Goal: Task Accomplishment & Management: Complete application form

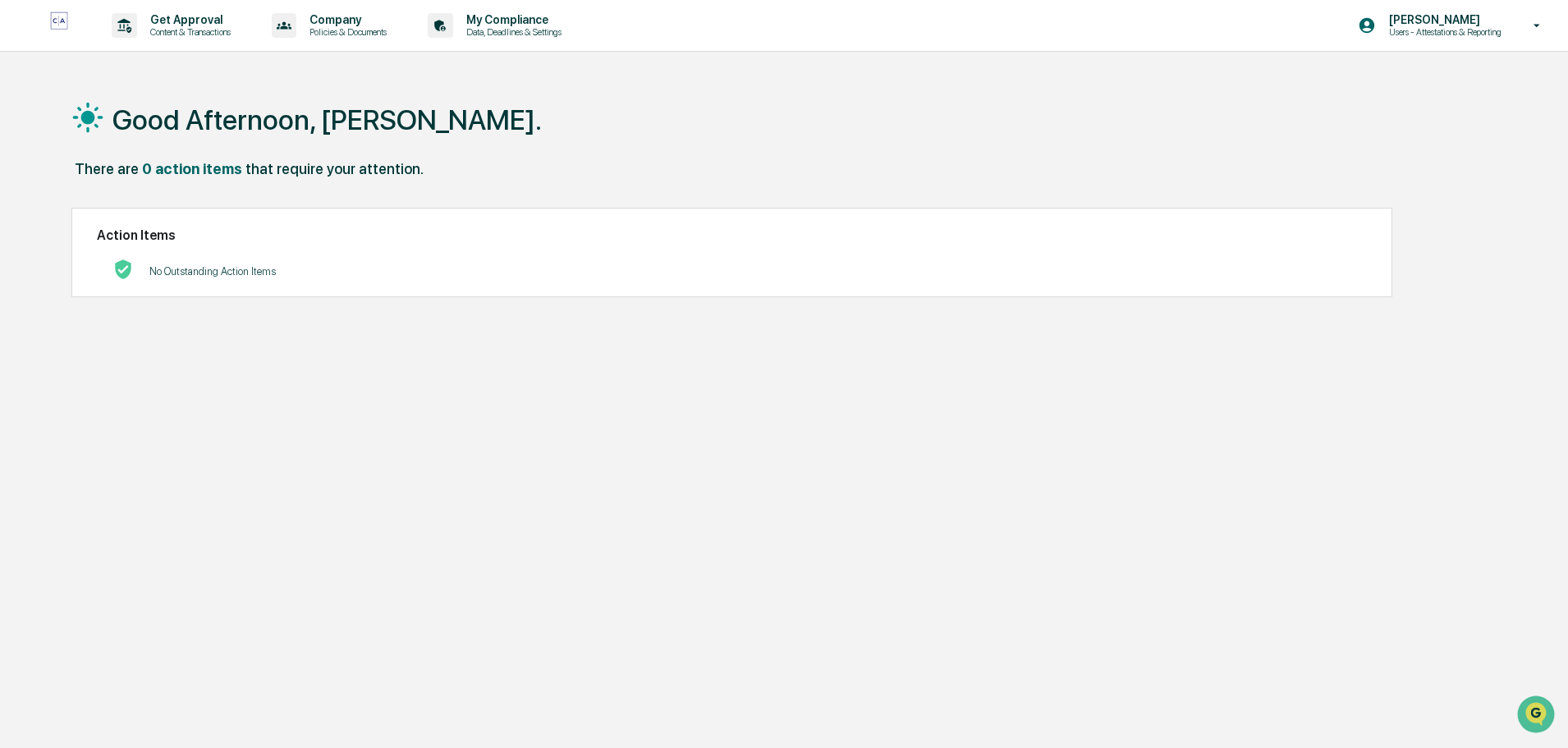
click at [156, 23] on p "Get Approval" at bounding box center [188, 20] width 102 height 13
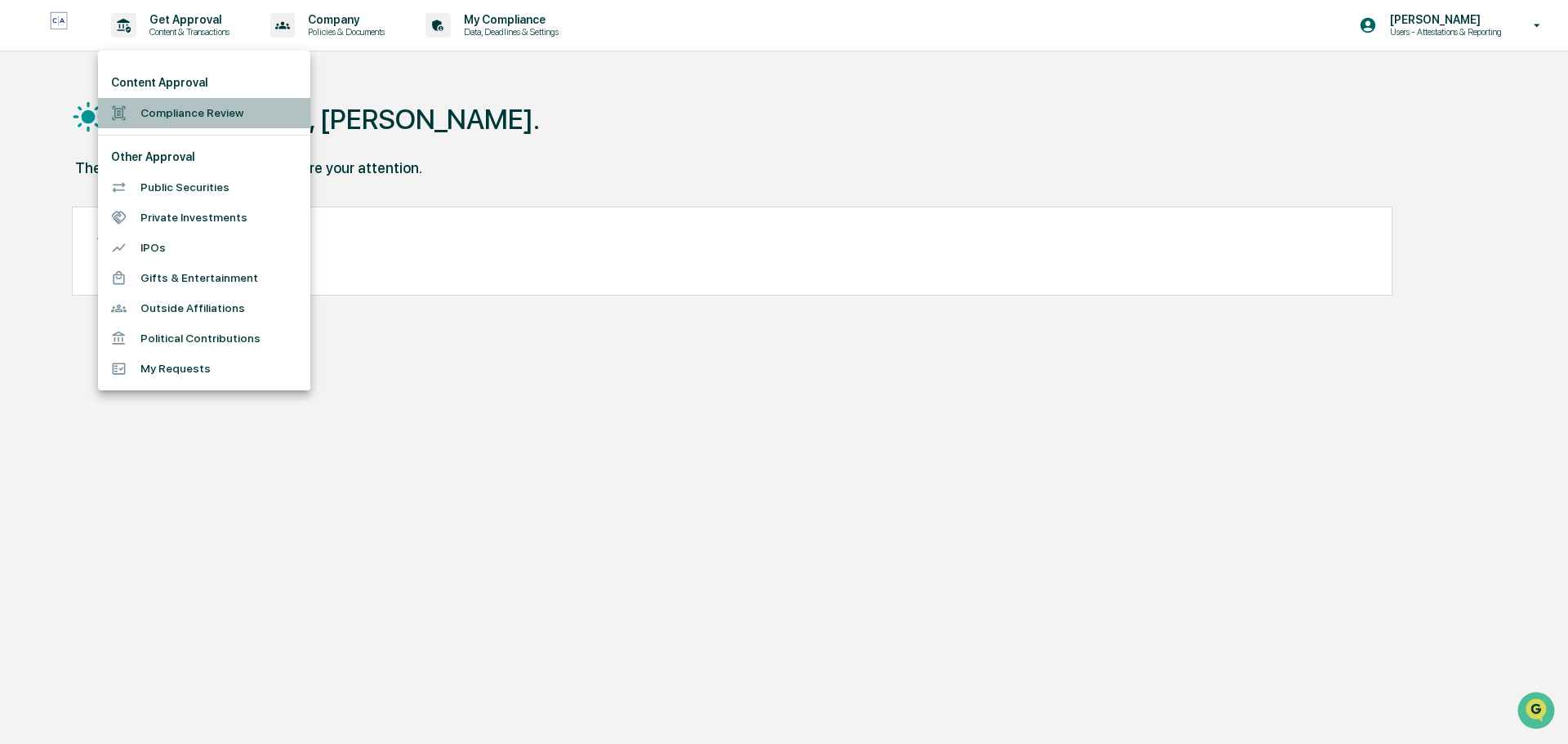
click at [194, 106] on li "Compliance Review" at bounding box center [204, 113] width 212 height 30
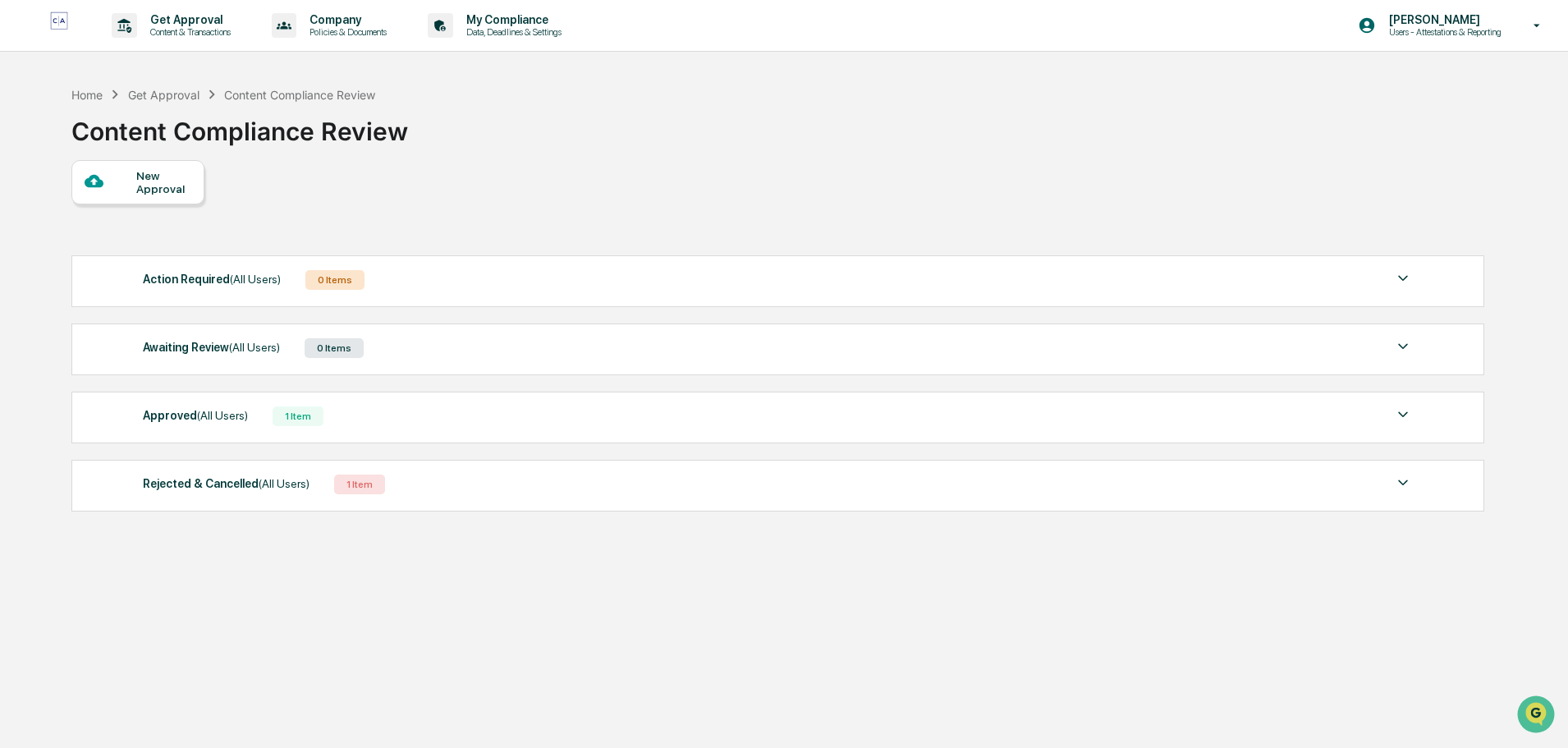
click at [148, 188] on div "New Approval" at bounding box center [164, 183] width 55 height 26
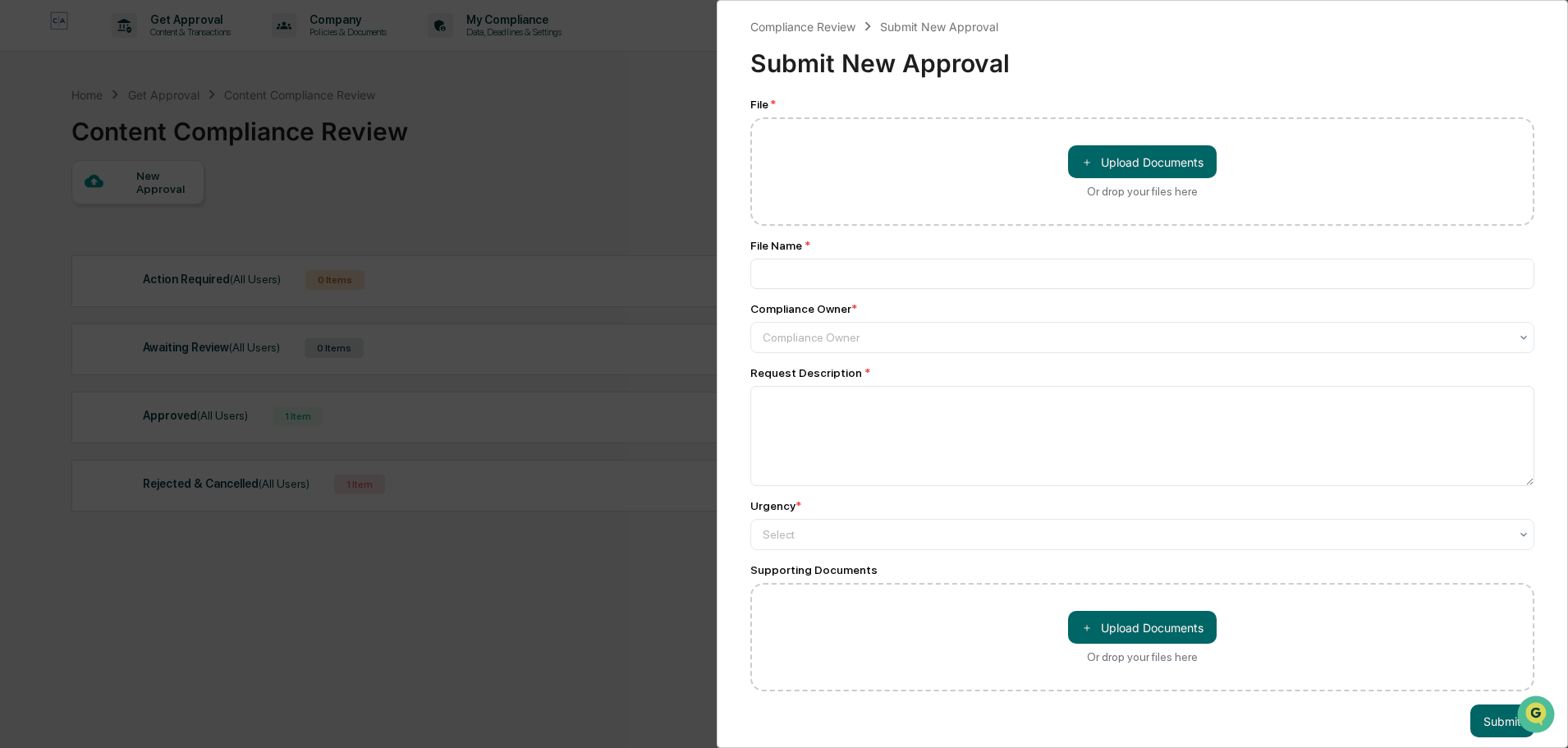
click at [1163, 168] on button "＋ Upload Documents" at bounding box center [1142, 162] width 149 height 33
click at [772, 277] on input at bounding box center [1142, 273] width 784 height 30
paste input "**********"
click at [1124, 156] on button "＋ Upload Documents" at bounding box center [1142, 162] width 149 height 33
type input "**********"
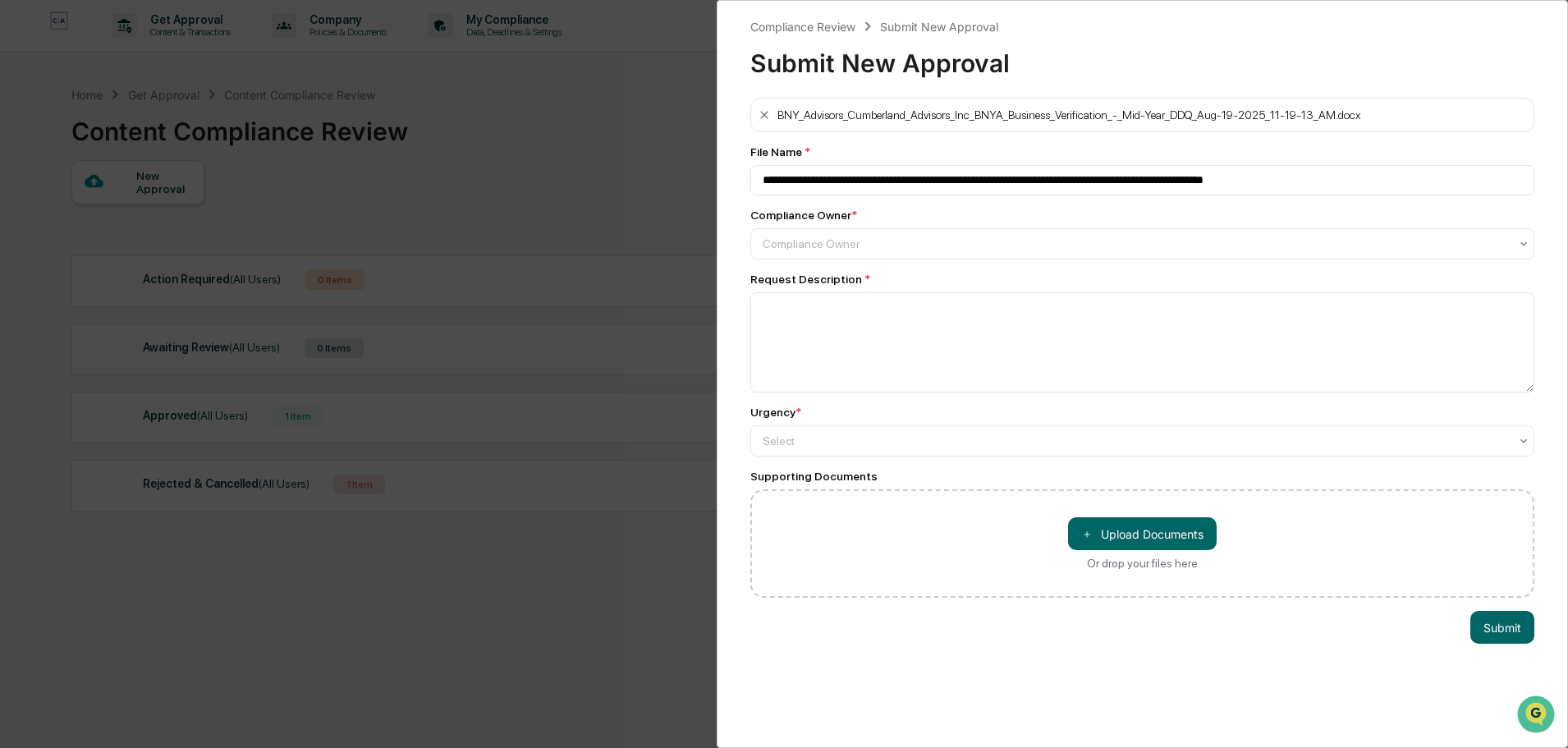
click at [782, 249] on div at bounding box center [1136, 244] width 747 height 16
click at [807, 279] on div "Compliance Group: Adviser Compliance Consulting" at bounding box center [1138, 284] width 775 height 33
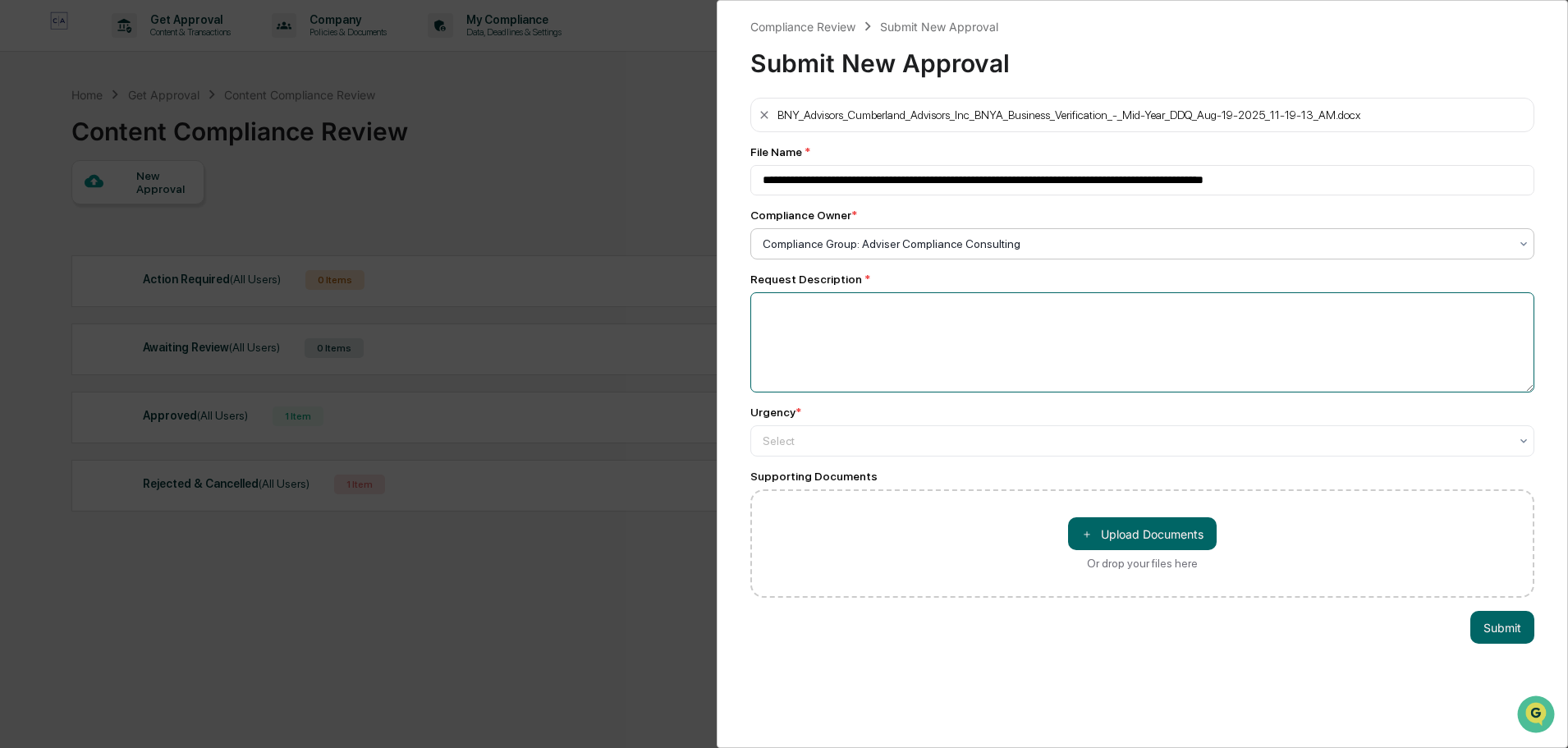
click at [822, 337] on textarea at bounding box center [1142, 342] width 784 height 100
type textarea "**********"
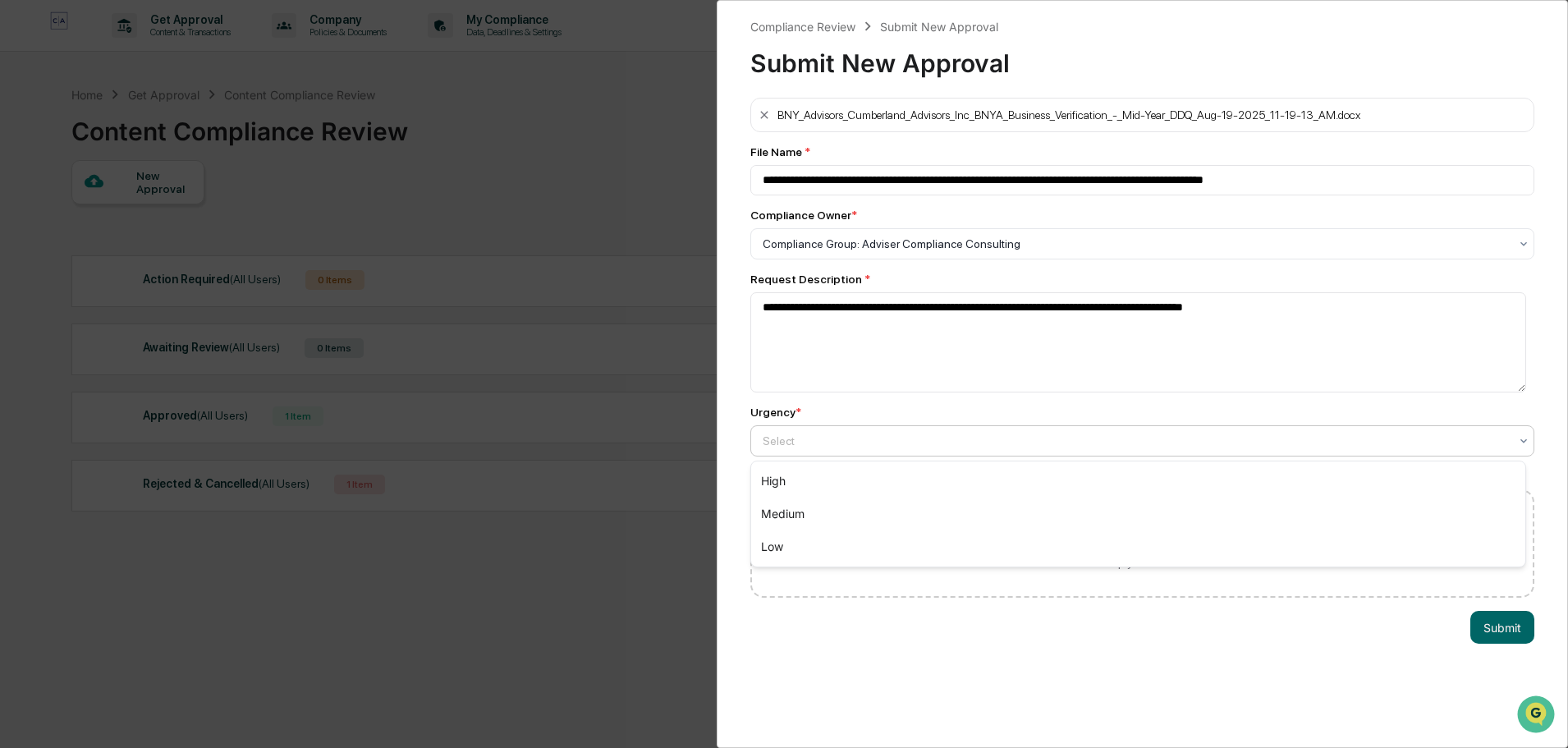
click at [821, 432] on div "Select" at bounding box center [1136, 441] width 763 height 23
click at [807, 552] on div "Low" at bounding box center [1138, 546] width 775 height 33
click at [1498, 630] on button "Submit" at bounding box center [1503, 627] width 64 height 33
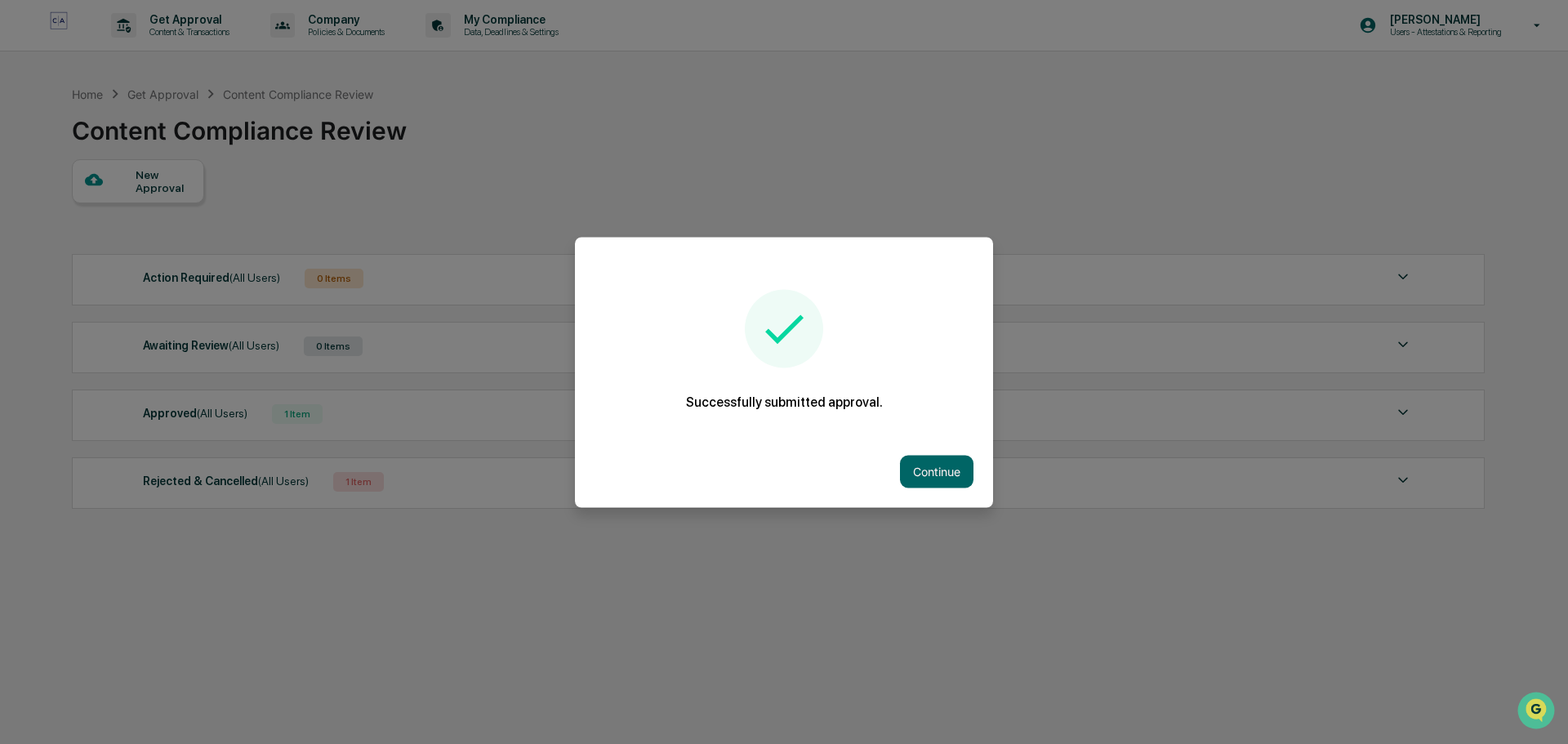
click at [925, 478] on button "Continue" at bounding box center [937, 471] width 74 height 33
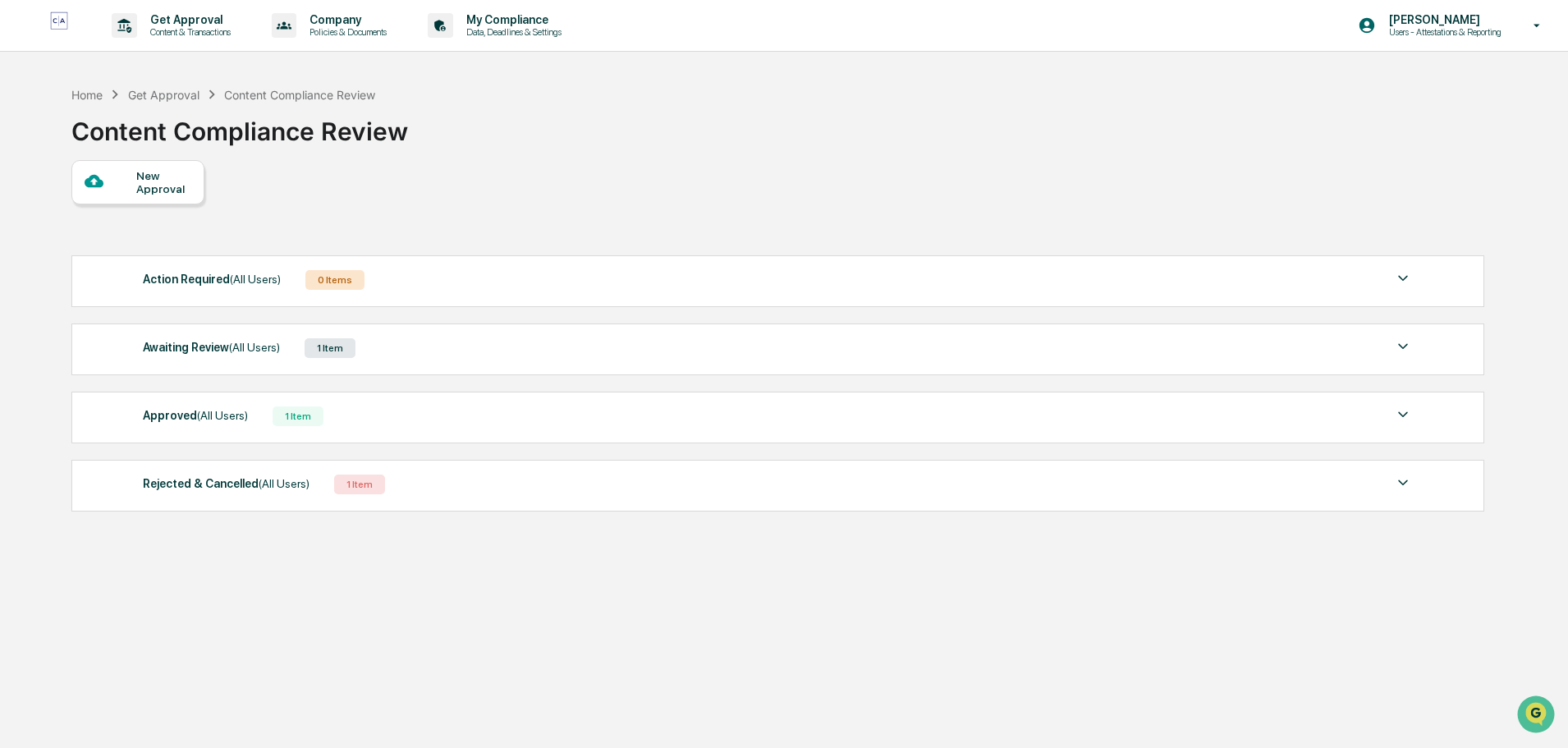
click at [1538, 28] on icon at bounding box center [1538, 26] width 29 height 16
click at [1400, 78] on li "Logout" at bounding box center [1448, 83] width 230 height 30
